Goal: Information Seeking & Learning: Learn about a topic

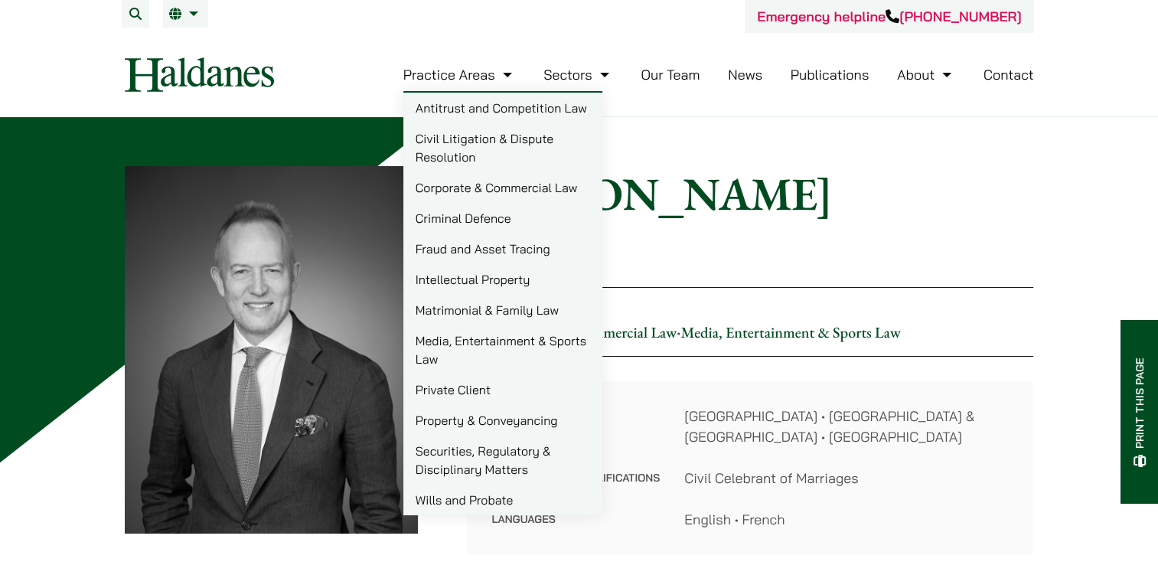
click at [475, 109] on link "Antitrust and Competition Law" at bounding box center [502, 108] width 199 height 31
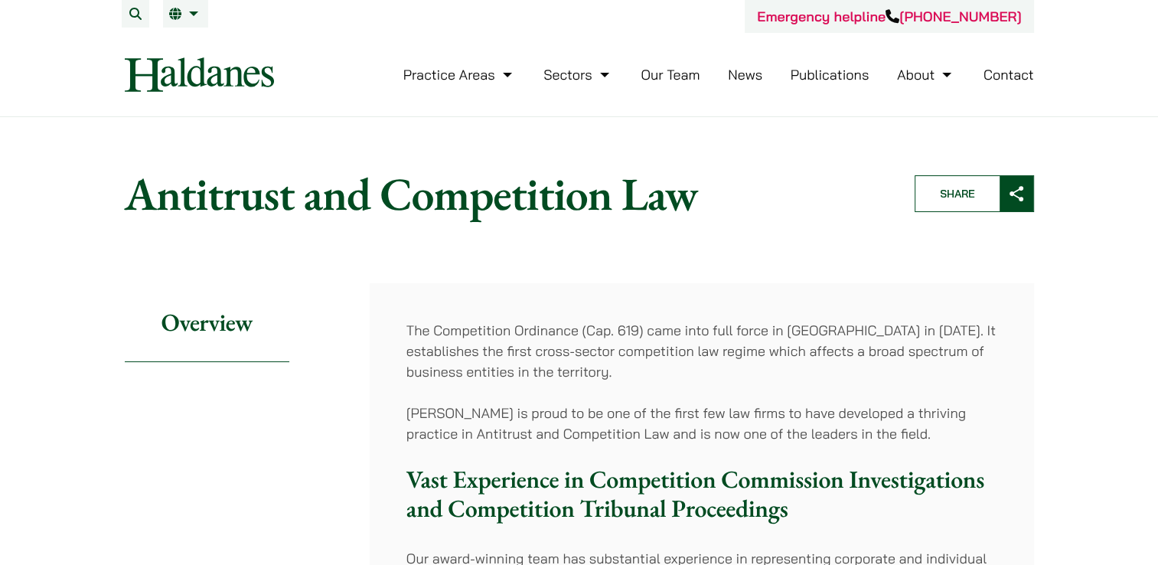
click at [503, 72] on link "Practice Areas" at bounding box center [459, 75] width 113 height 18
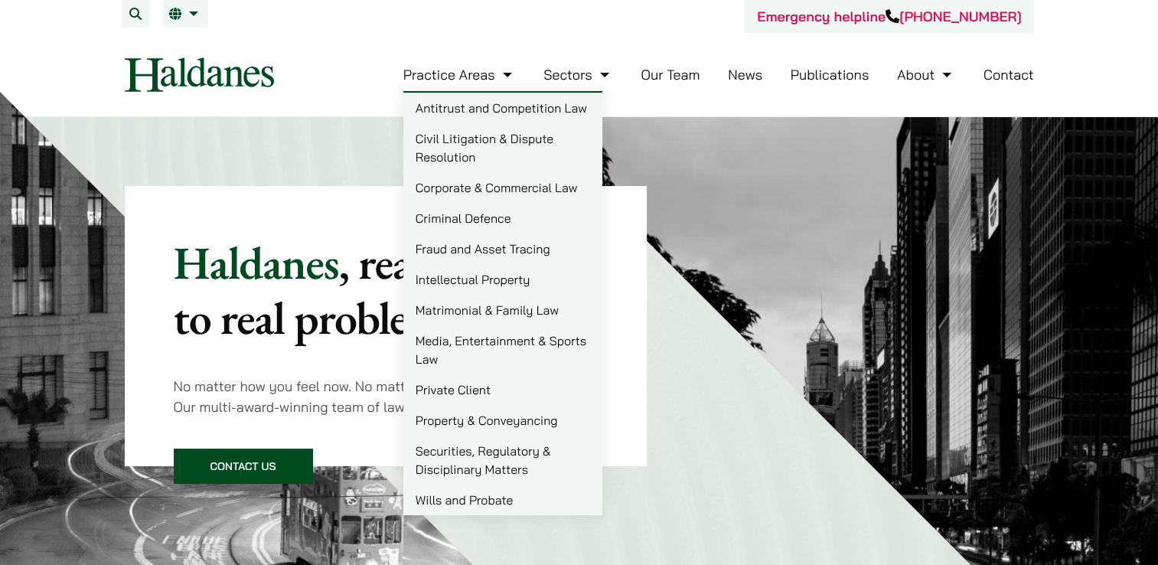
click at [509, 69] on link "Practice Areas" at bounding box center [459, 75] width 113 height 18
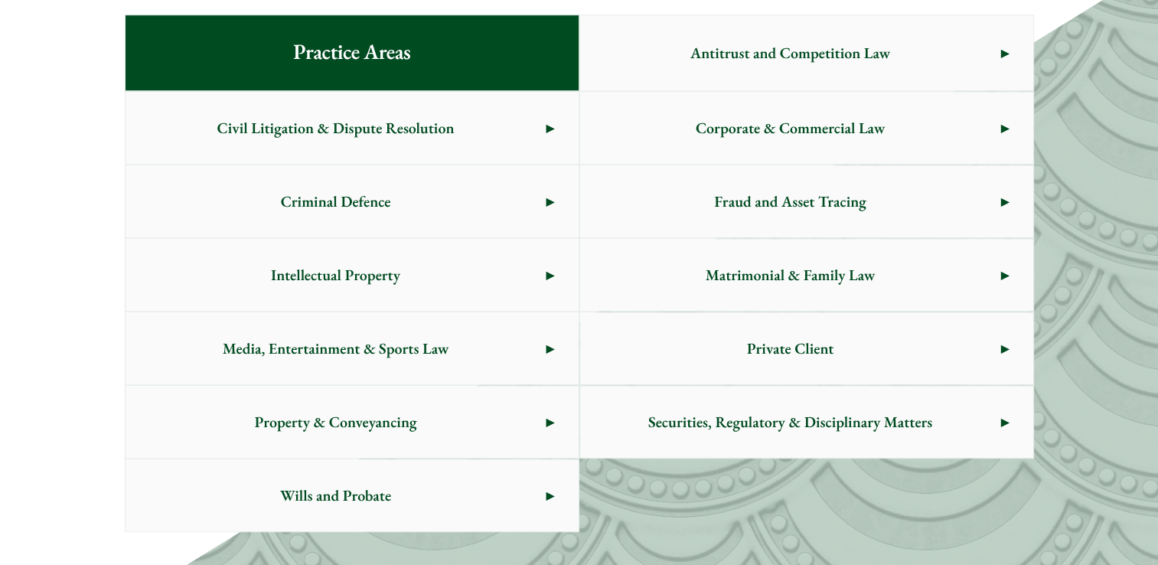
scroll to position [861, 0]
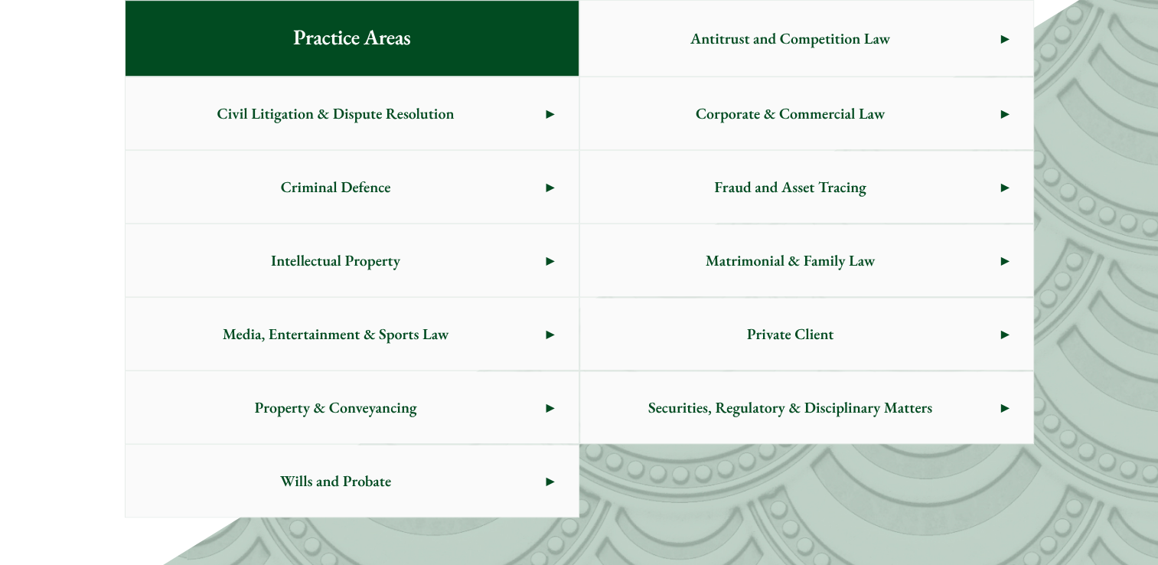
click at [486, 273] on span "Intellectual Property" at bounding box center [336, 260] width 421 height 72
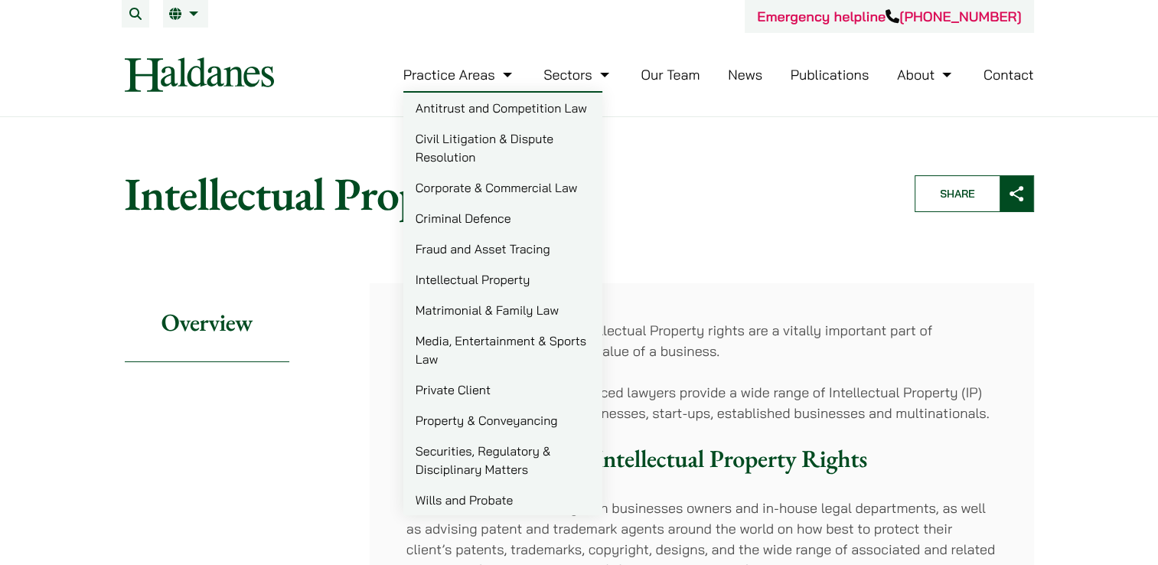
click at [480, 145] on link "Civil Litigation & Dispute Resolution" at bounding box center [502, 147] width 199 height 49
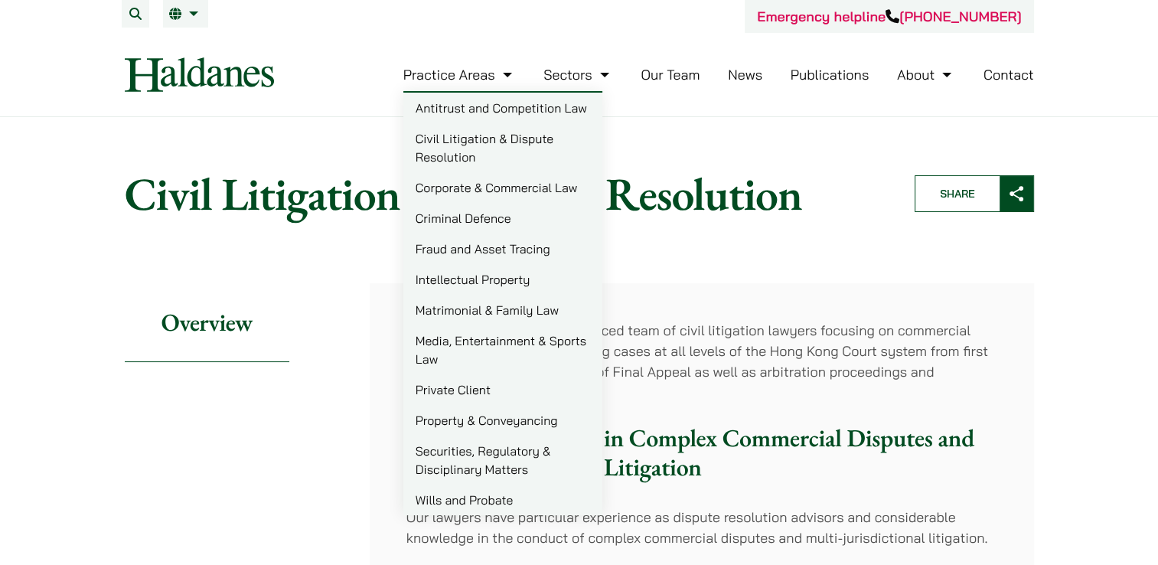
click at [492, 456] on link "Securities, Regulatory & Disciplinary Matters" at bounding box center [502, 460] width 199 height 49
